Goal: Information Seeking & Learning: Learn about a topic

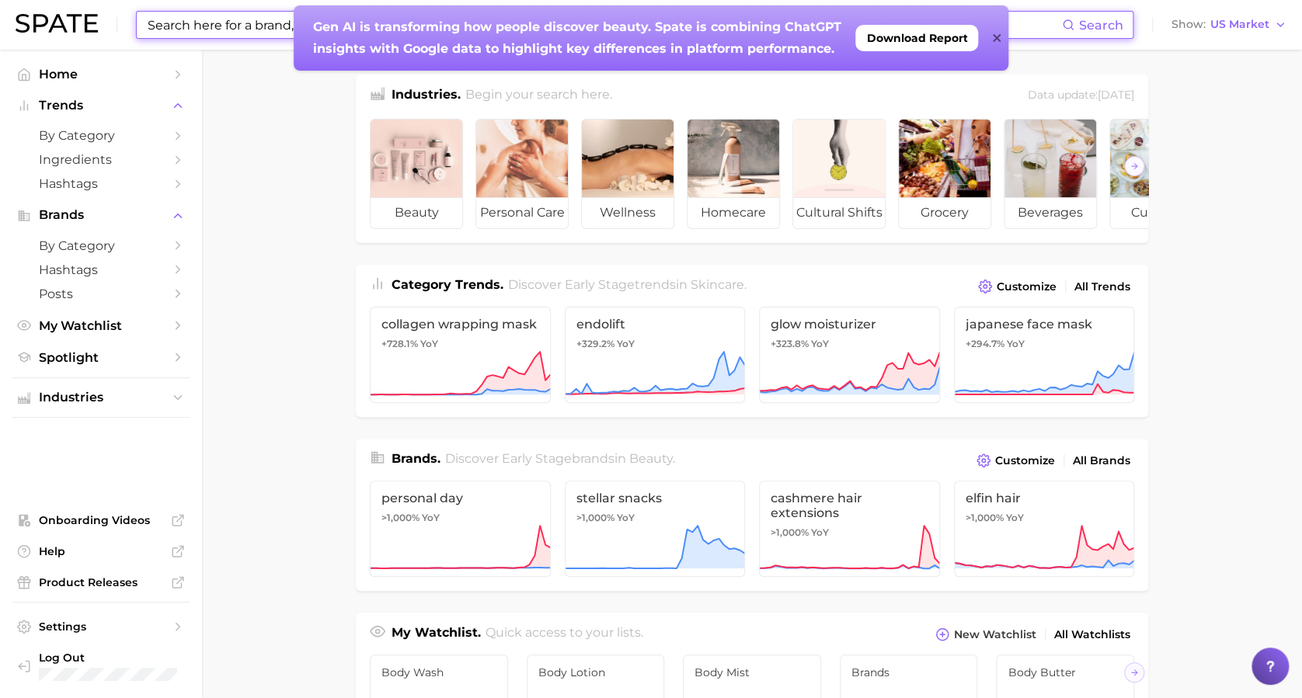
click at [240, 23] on input at bounding box center [604, 25] width 916 height 26
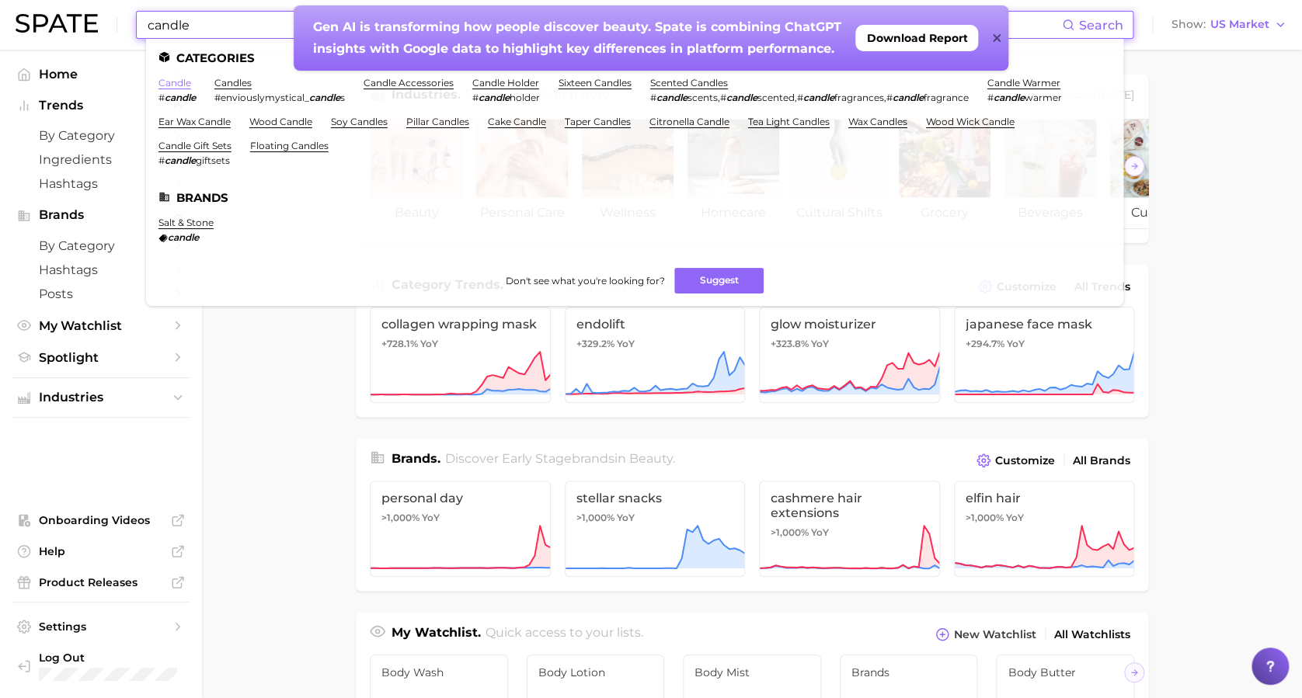
type input "candle"
click at [178, 84] on link "candle" at bounding box center [174, 83] width 33 height 12
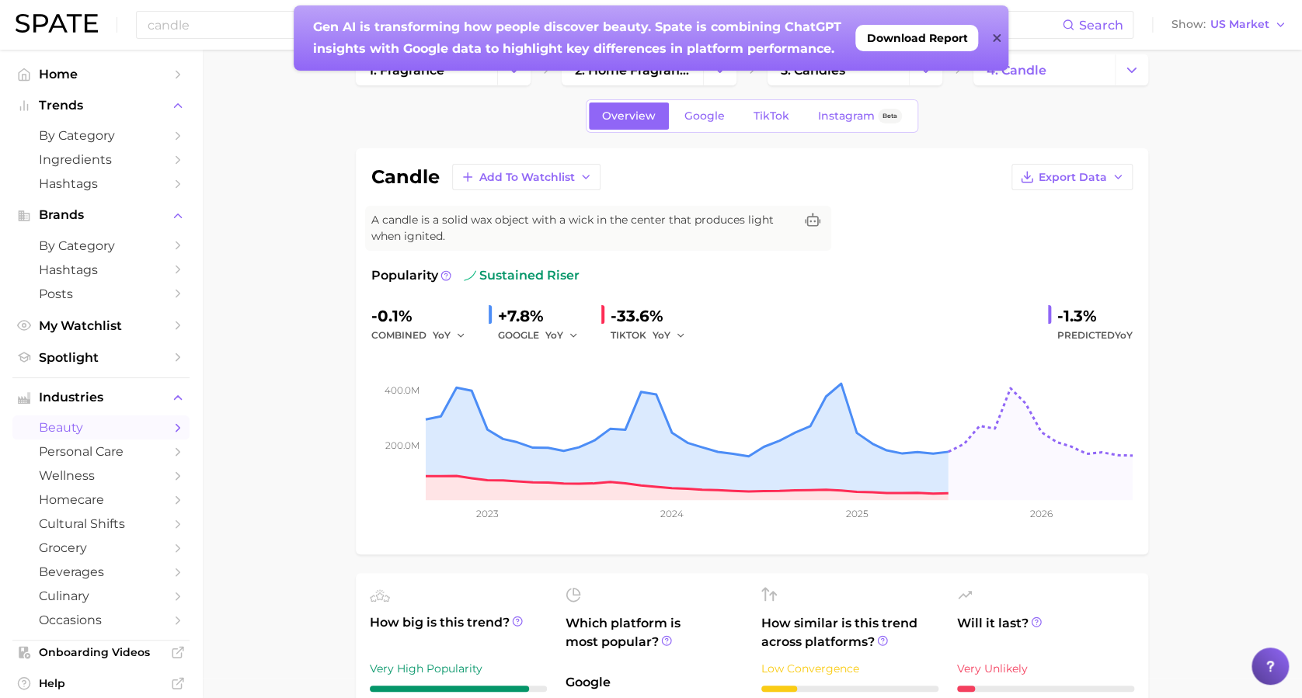
scroll to position [7, 0]
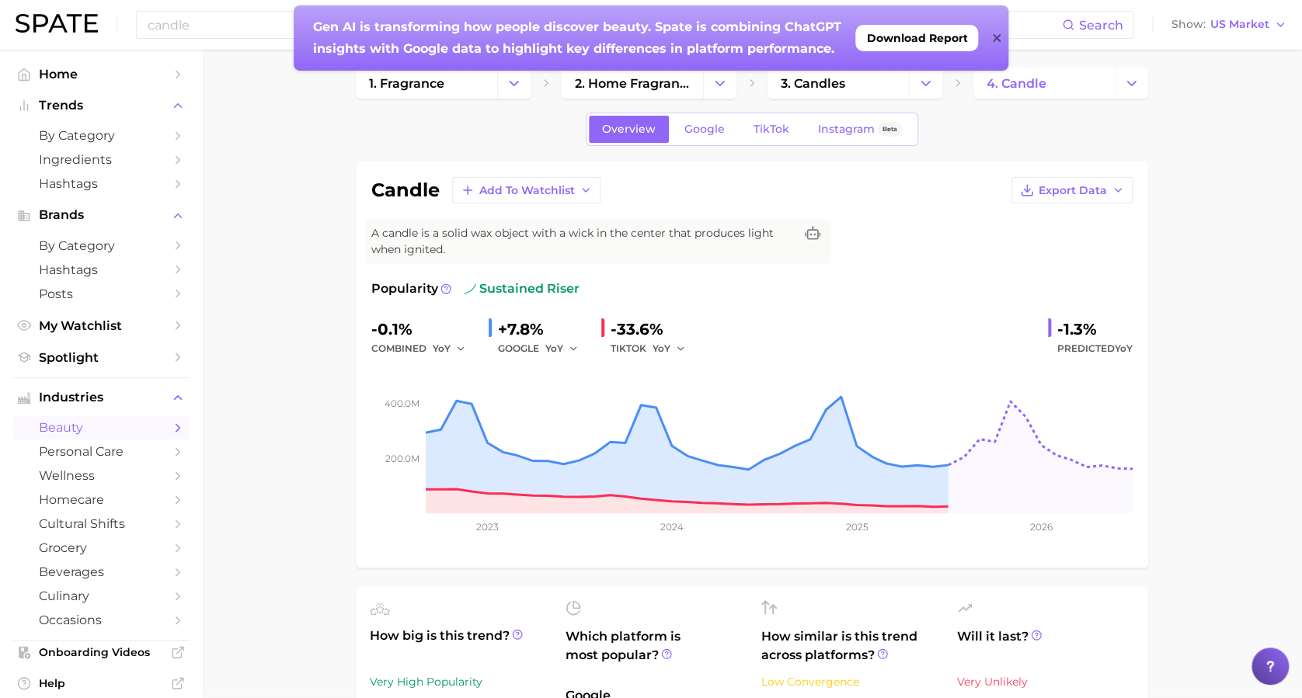
click at [386, 331] on div "-0.1%" at bounding box center [423, 329] width 105 height 25
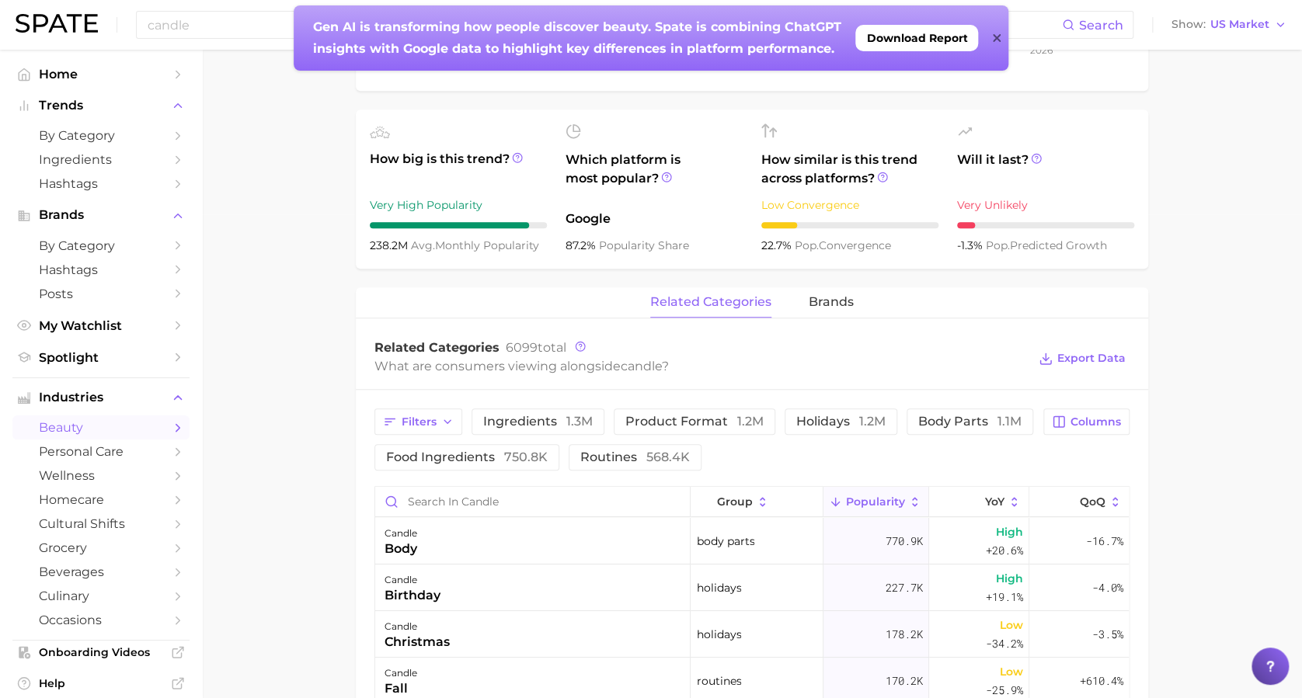
scroll to position [480, 0]
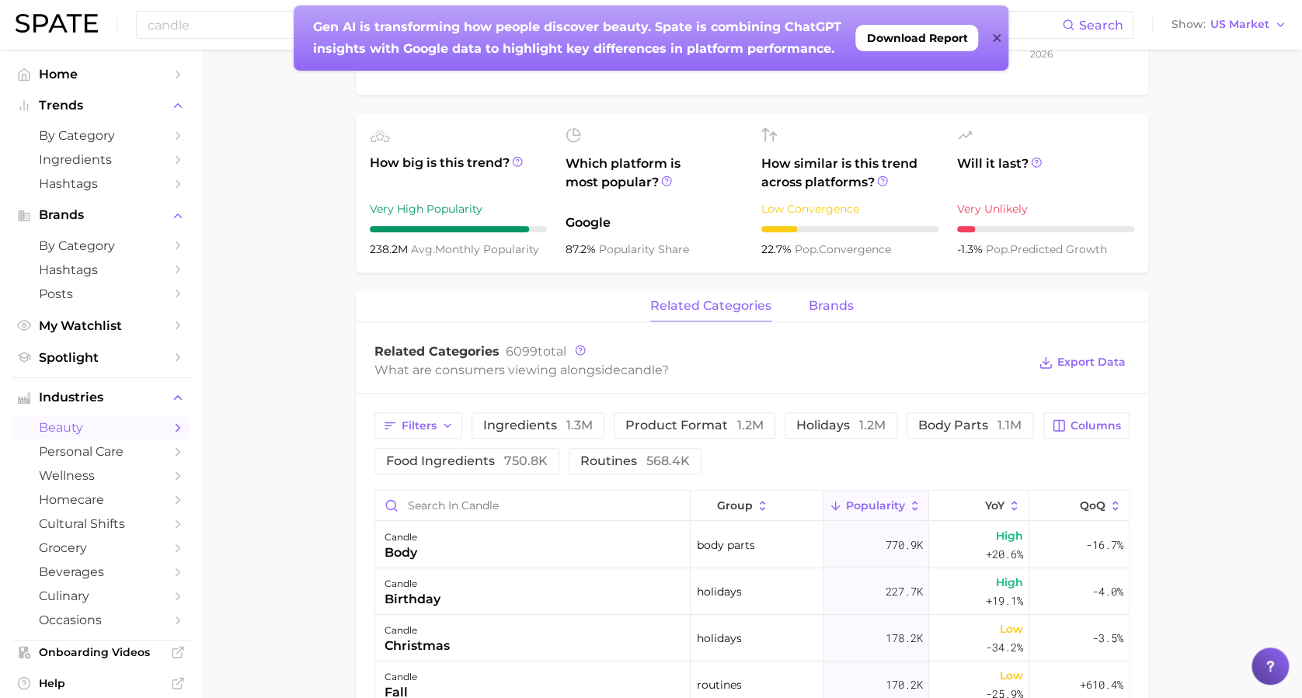
click at [833, 302] on span "brands" at bounding box center [831, 306] width 45 height 14
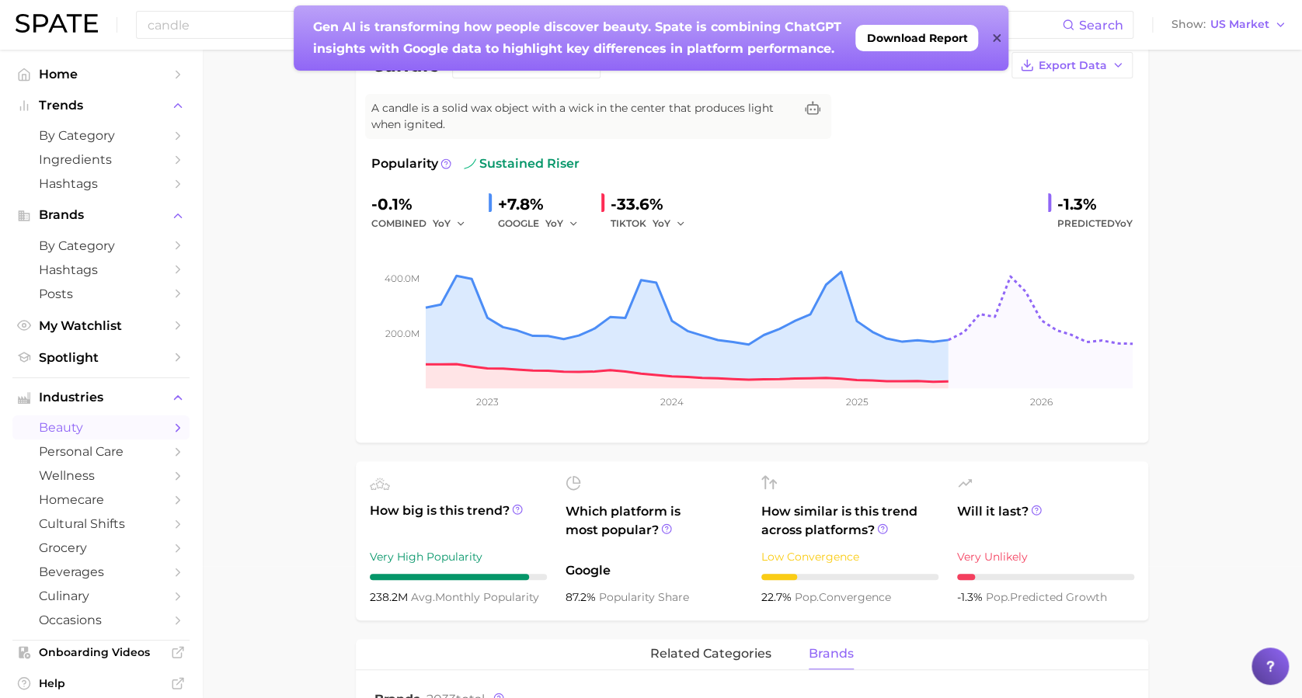
scroll to position [0, 0]
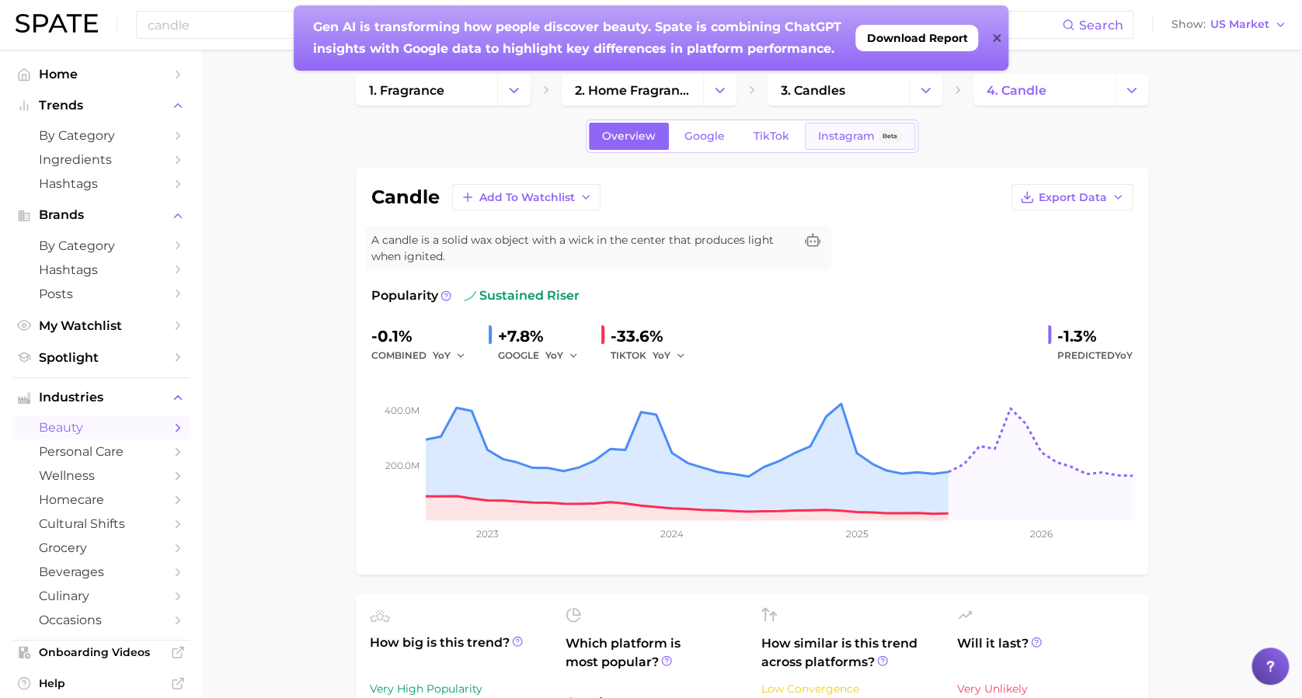
click at [834, 137] on span "Instagram" at bounding box center [846, 136] width 57 height 13
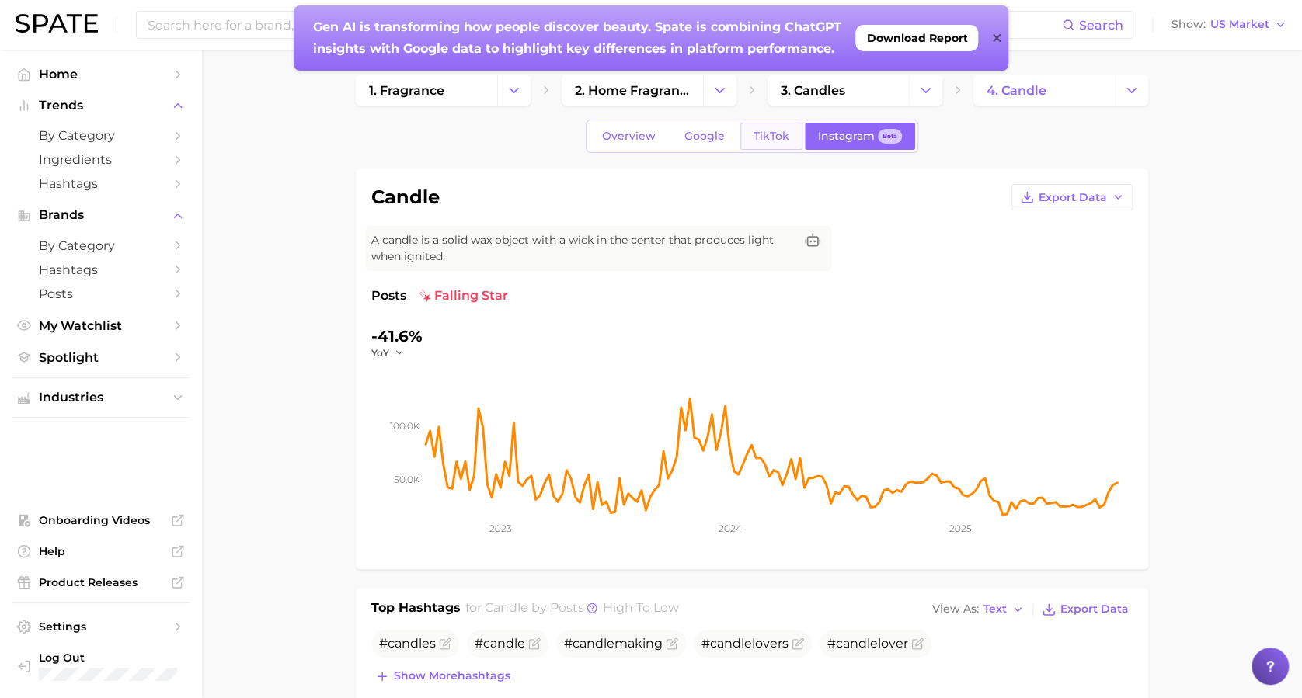
click at [766, 134] on span "TikTok" at bounding box center [772, 136] width 36 height 13
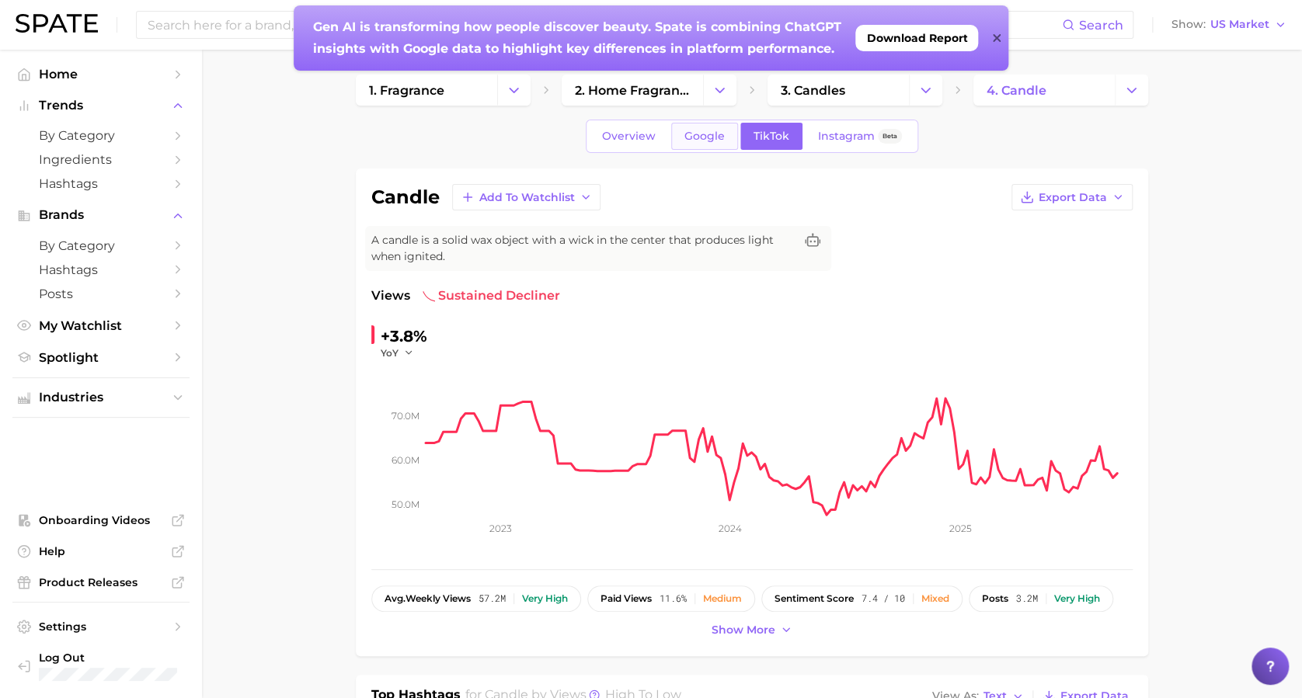
click at [690, 131] on span "Google" at bounding box center [704, 136] width 40 height 13
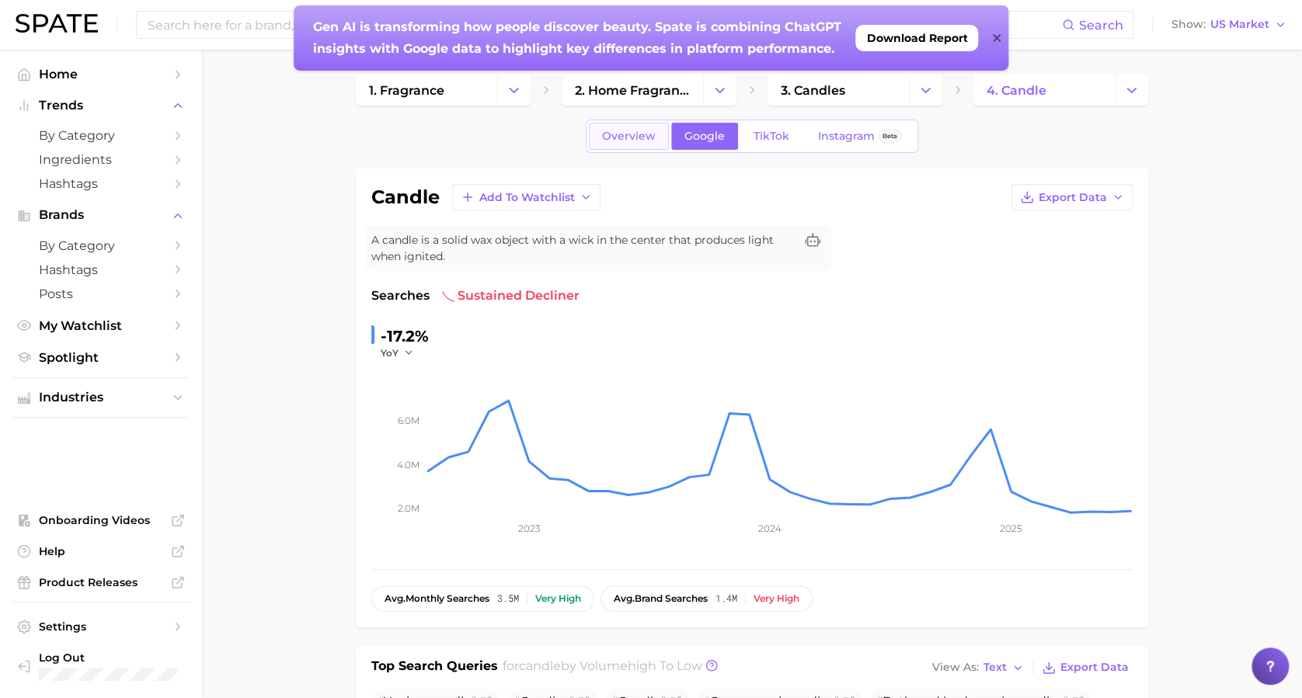
click at [620, 140] on span "Overview" at bounding box center [629, 136] width 54 height 13
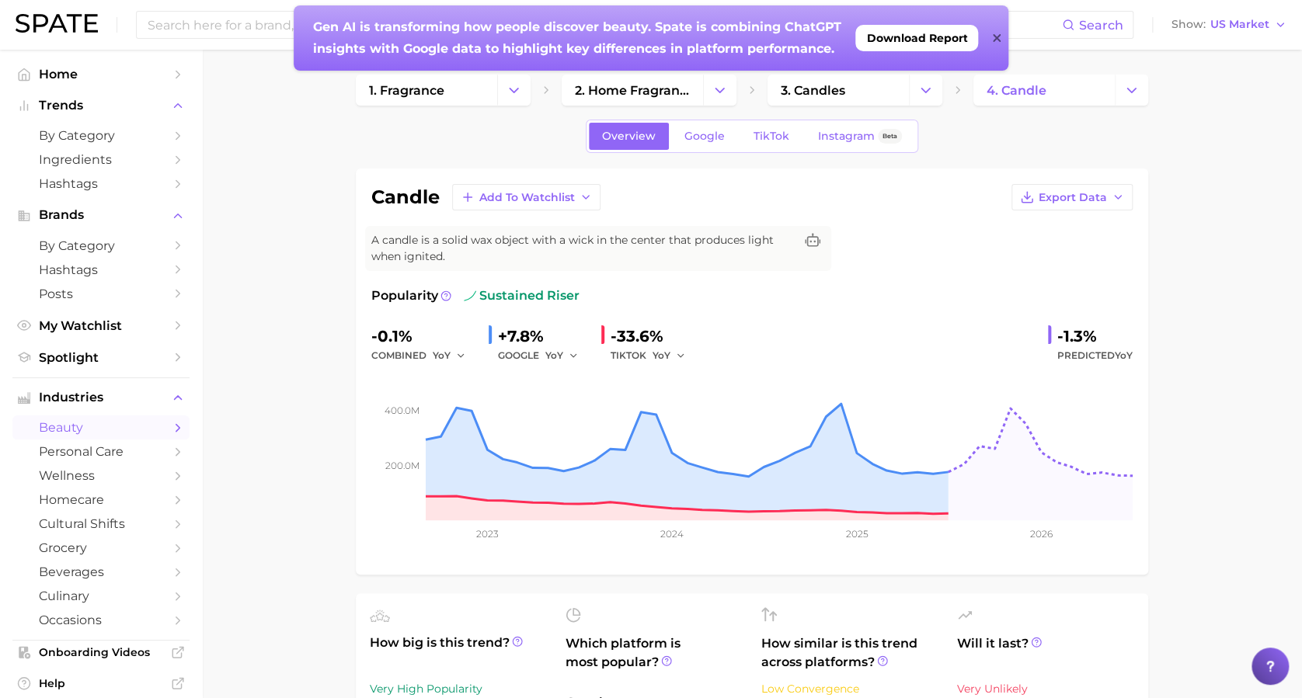
click at [534, 298] on span "sustained riser" at bounding box center [522, 296] width 116 height 19
drag, startPoint x: 534, startPoint y: 298, endPoint x: 433, endPoint y: 290, distance: 100.6
click at [433, 290] on span "Popularity" at bounding box center [404, 296] width 67 height 19
drag, startPoint x: 433, startPoint y: 290, endPoint x: 563, endPoint y: 297, distance: 129.9
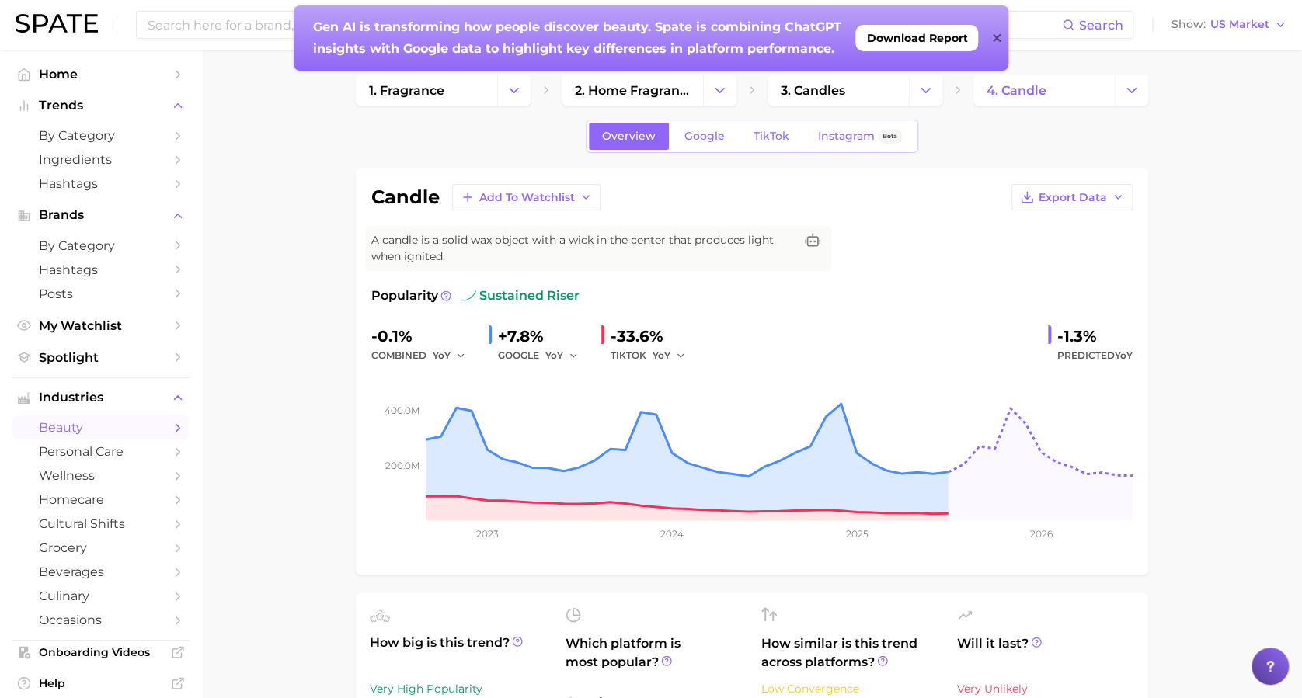
click at [563, 297] on span "sustained riser" at bounding box center [522, 296] width 116 height 19
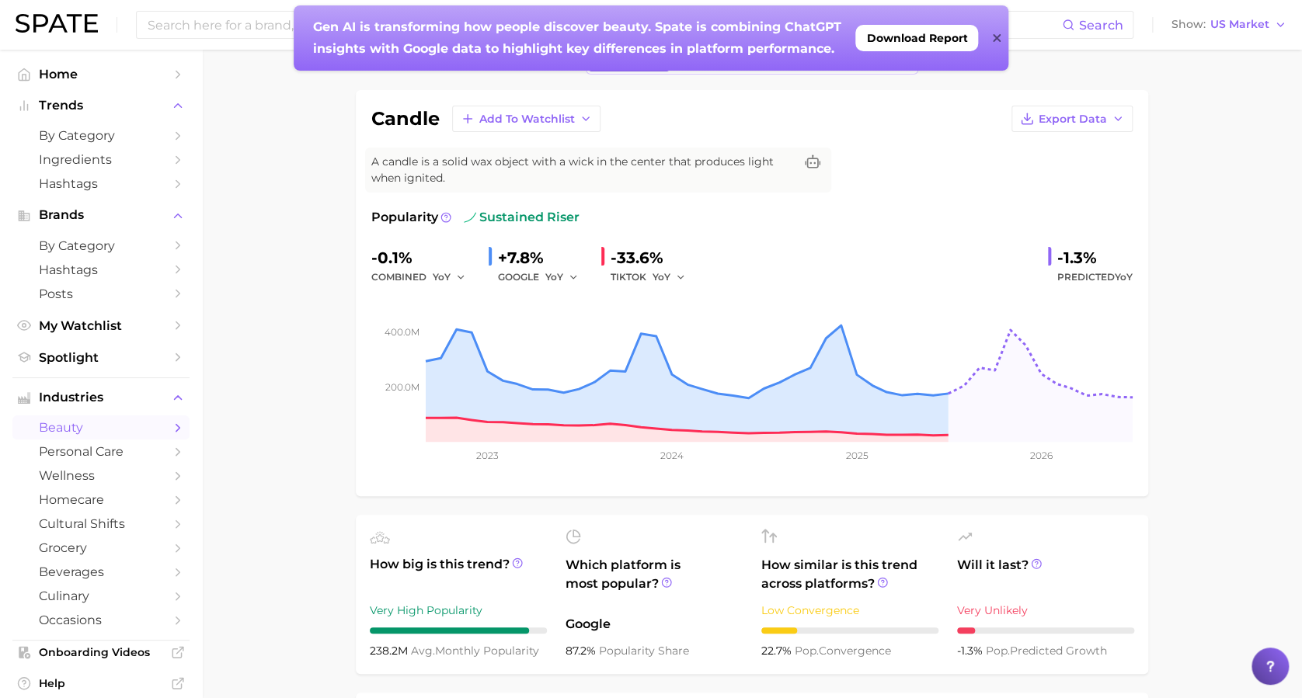
scroll to position [80, 0]
click at [1057, 114] on span "Export Data" at bounding box center [1073, 117] width 68 height 13
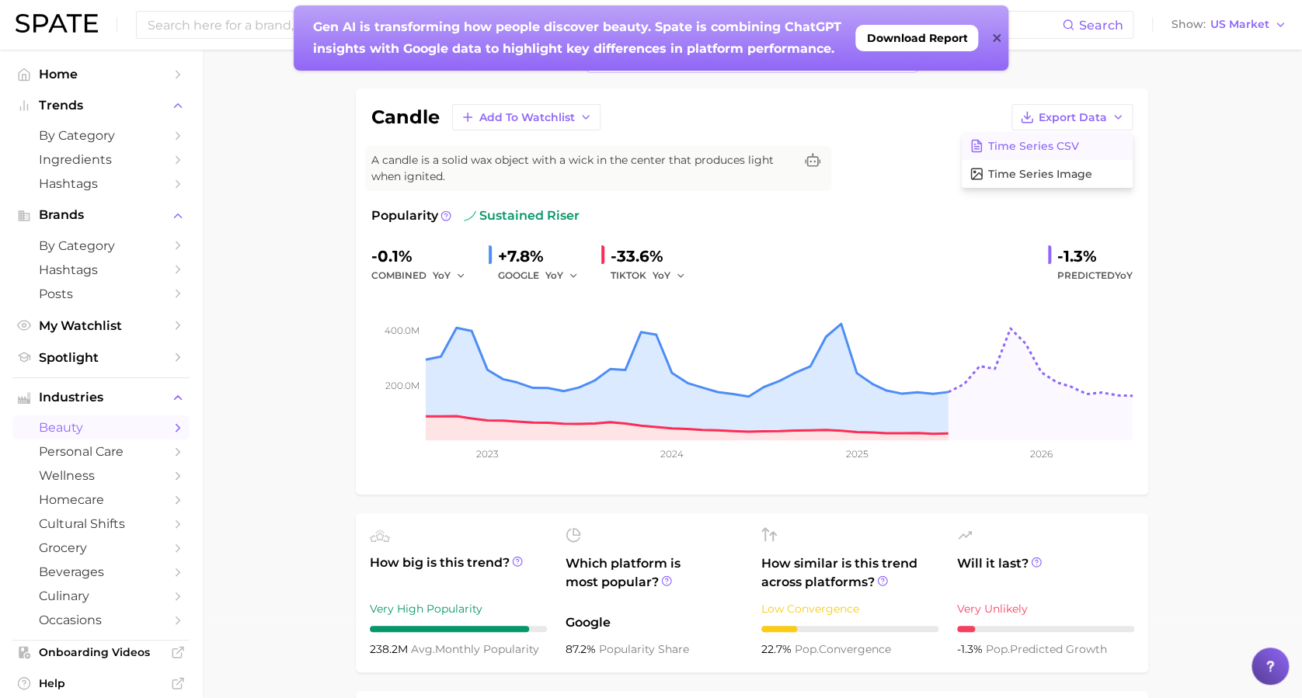
click at [1048, 140] on span "Time Series CSV" at bounding box center [1033, 146] width 91 height 13
click at [537, 270] on div "GOOGLE YoY" at bounding box center [543, 275] width 91 height 19
click at [568, 275] on icon "button" at bounding box center [573, 275] width 11 height 11
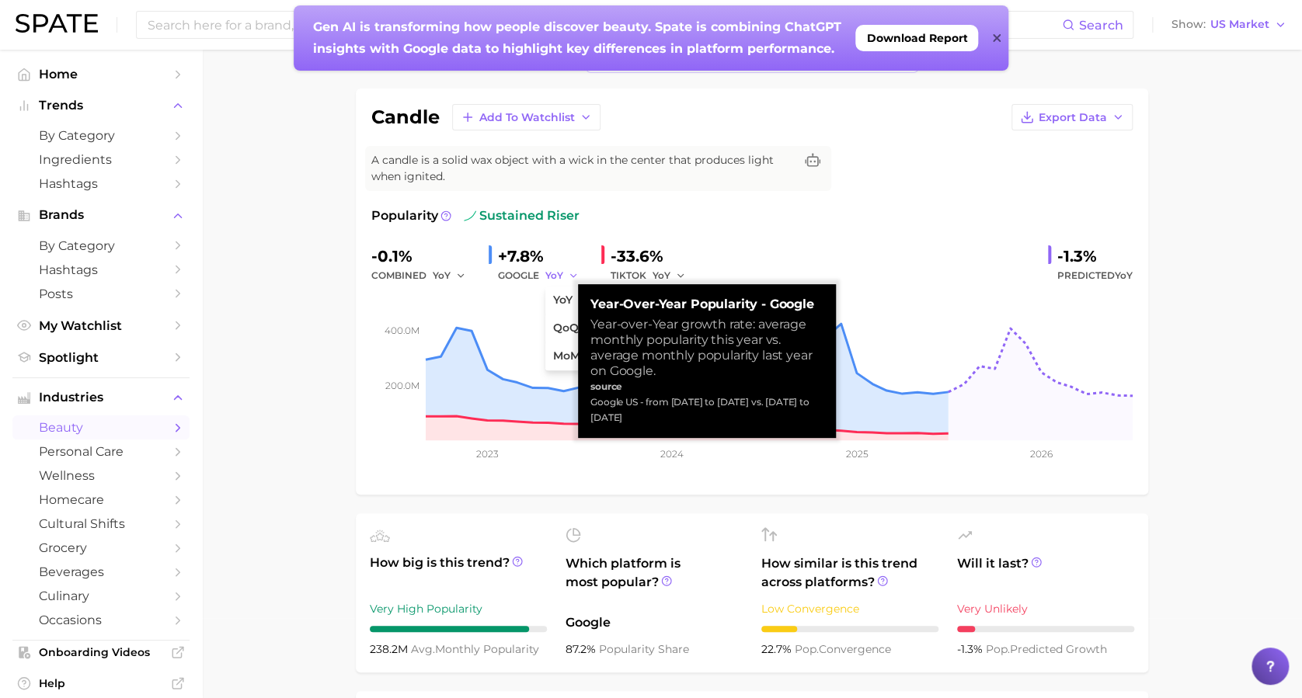
click at [568, 273] on icon "button" at bounding box center [573, 275] width 11 height 11
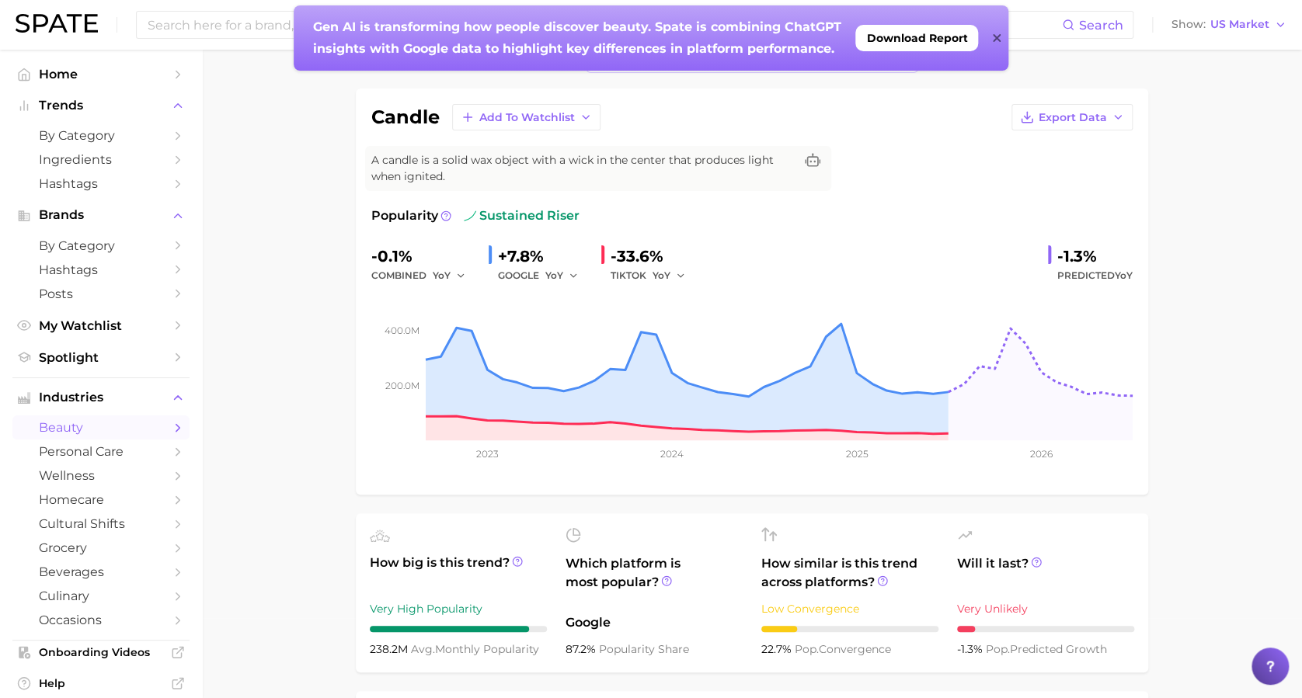
click at [519, 255] on div "+7.8%" at bounding box center [543, 256] width 91 height 25
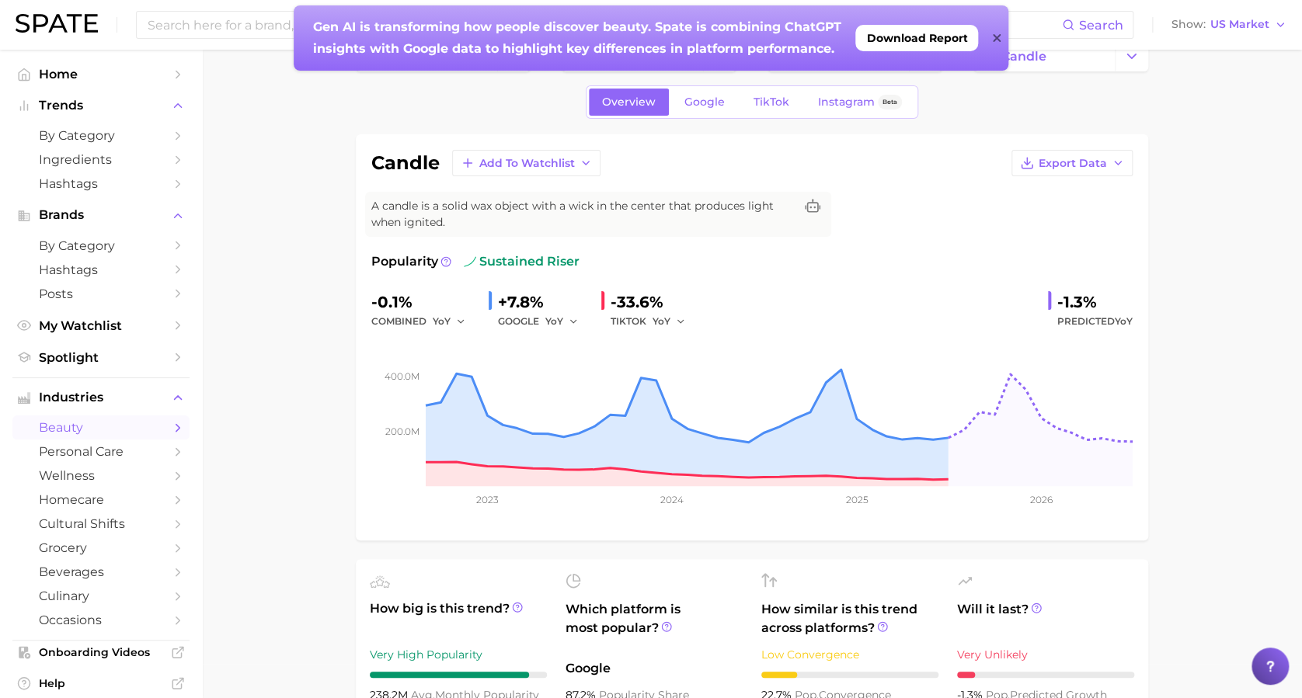
scroll to position [9, 0]
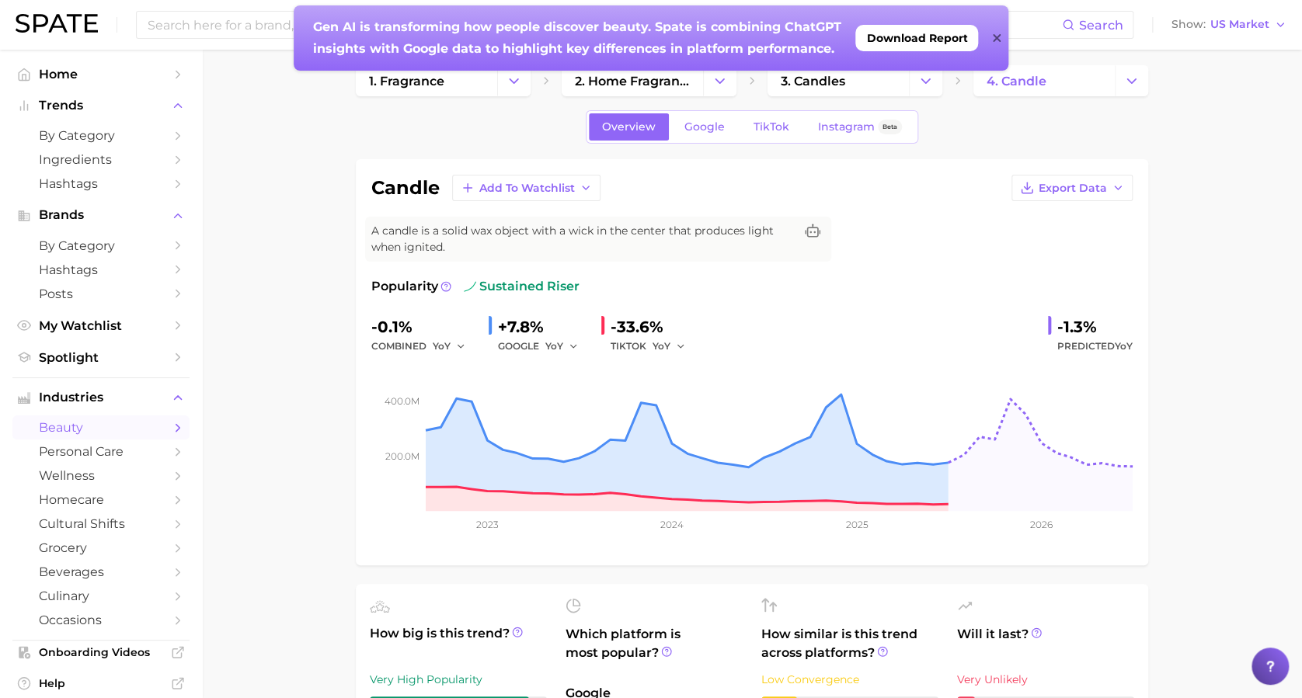
click at [704, 112] on div "Overview Google TikTok Instagram Beta" at bounding box center [752, 126] width 333 height 33
click at [706, 124] on span "Google" at bounding box center [704, 126] width 40 height 13
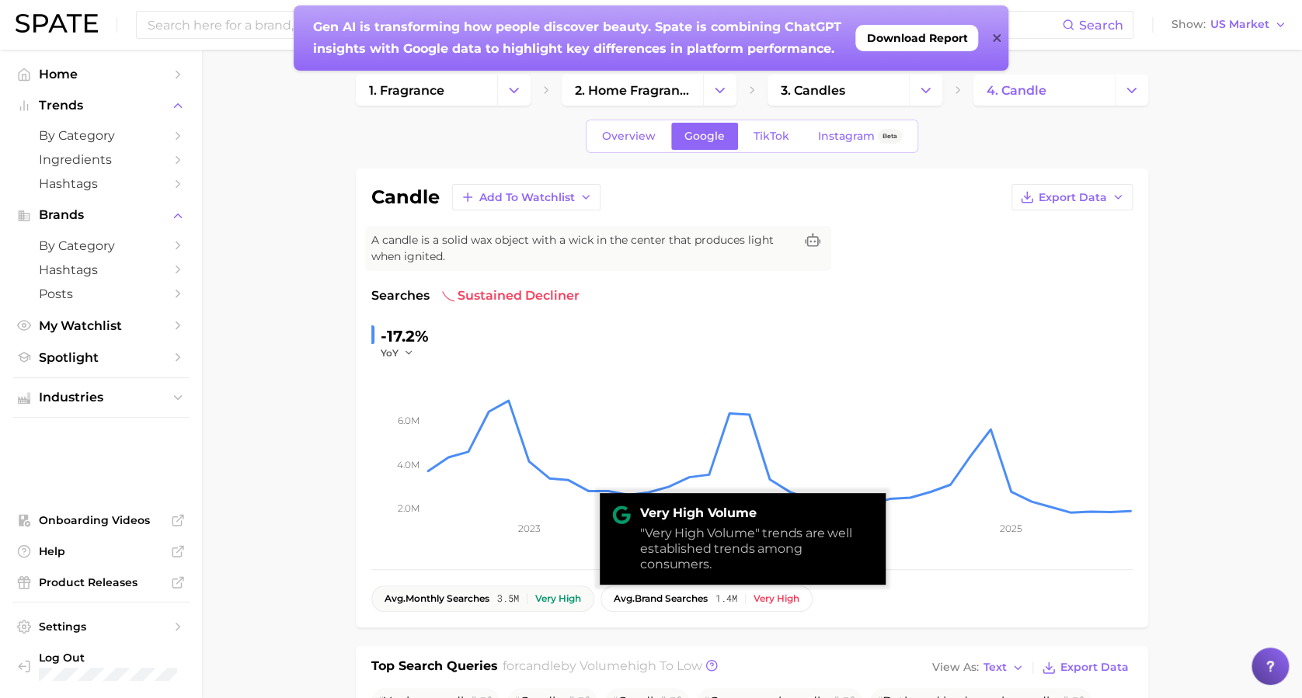
click at [562, 598] on div "Very high" at bounding box center [558, 599] width 46 height 11
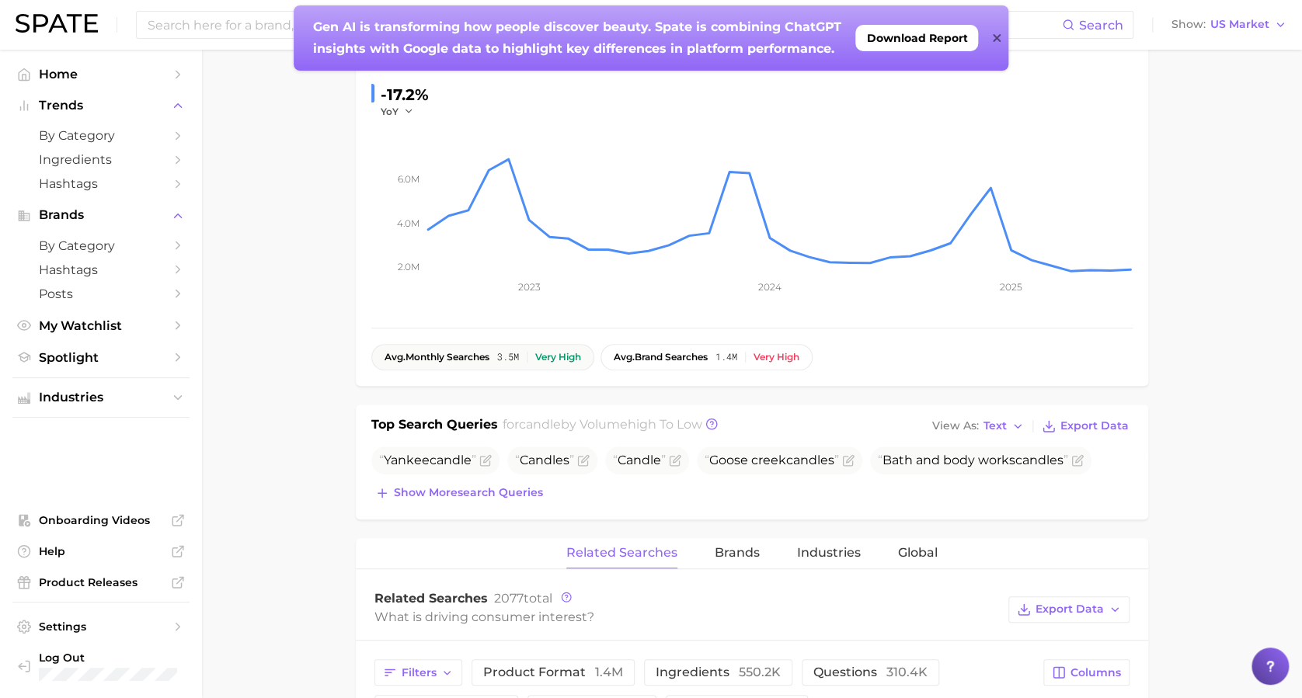
scroll to position [266, 0]
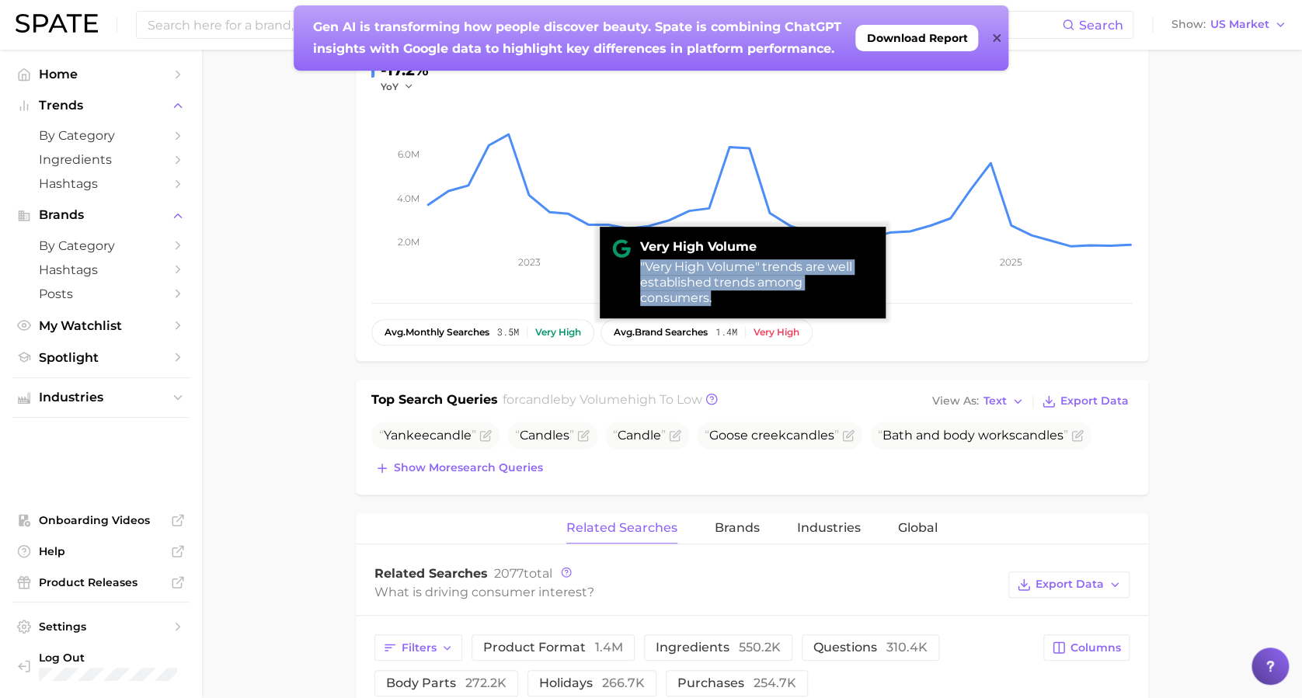
drag, startPoint x: 719, startPoint y: 299, endPoint x: 639, endPoint y: 265, distance: 87.7
click at [639, 265] on div "Very High Volume "Very High Volume" trends are well established trends among co…" at bounding box center [743, 273] width 286 height 92
copy div ""Very High Volume" trends are well established trends among consumers."
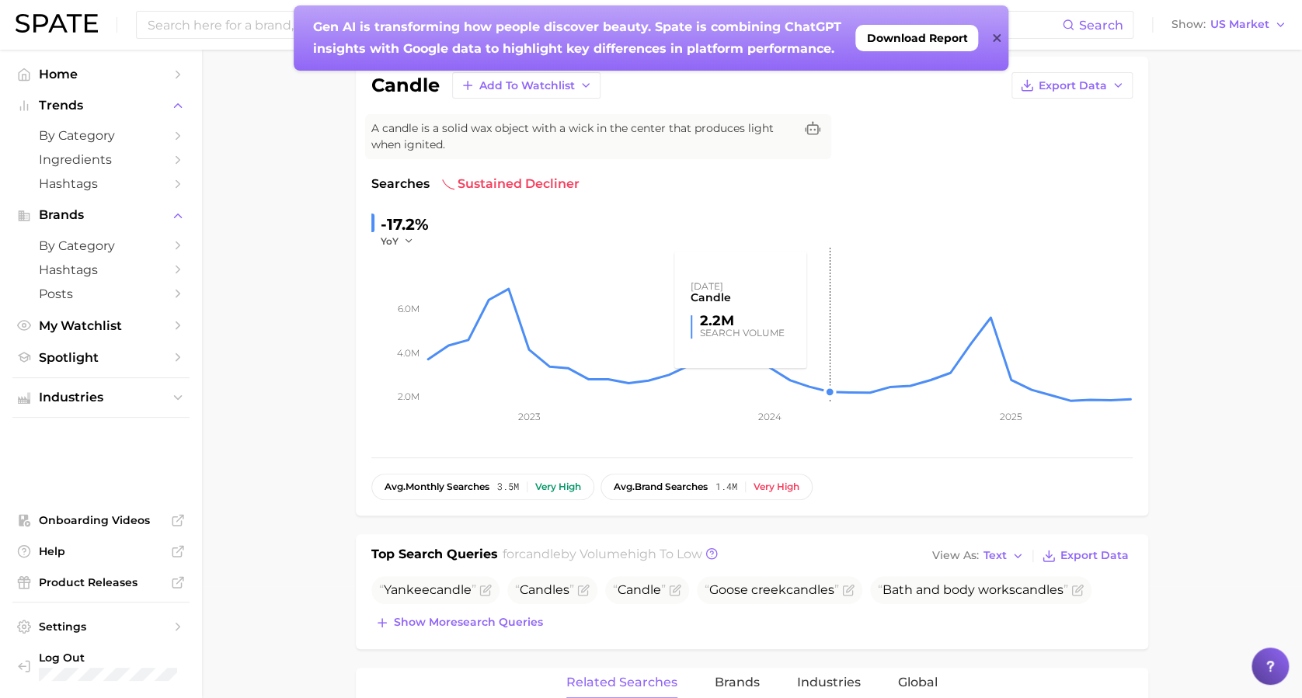
scroll to position [0, 0]
